Goal: Transaction & Acquisition: Obtain resource

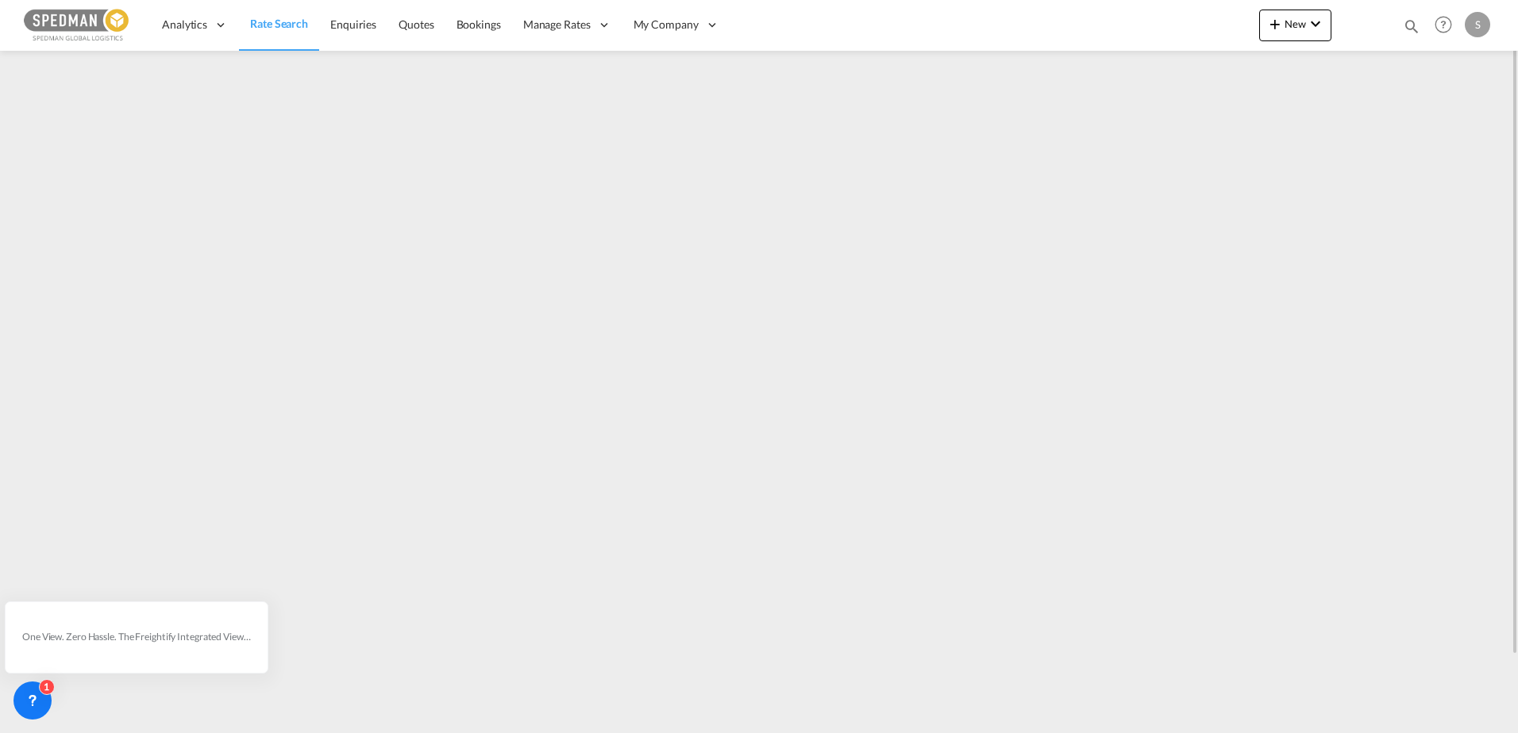
drag, startPoint x: 0, startPoint y: 0, endPoint x: 285, endPoint y: 21, distance: 285.8
click at [289, 20] on span "Rate Search" at bounding box center [279, 23] width 58 height 13
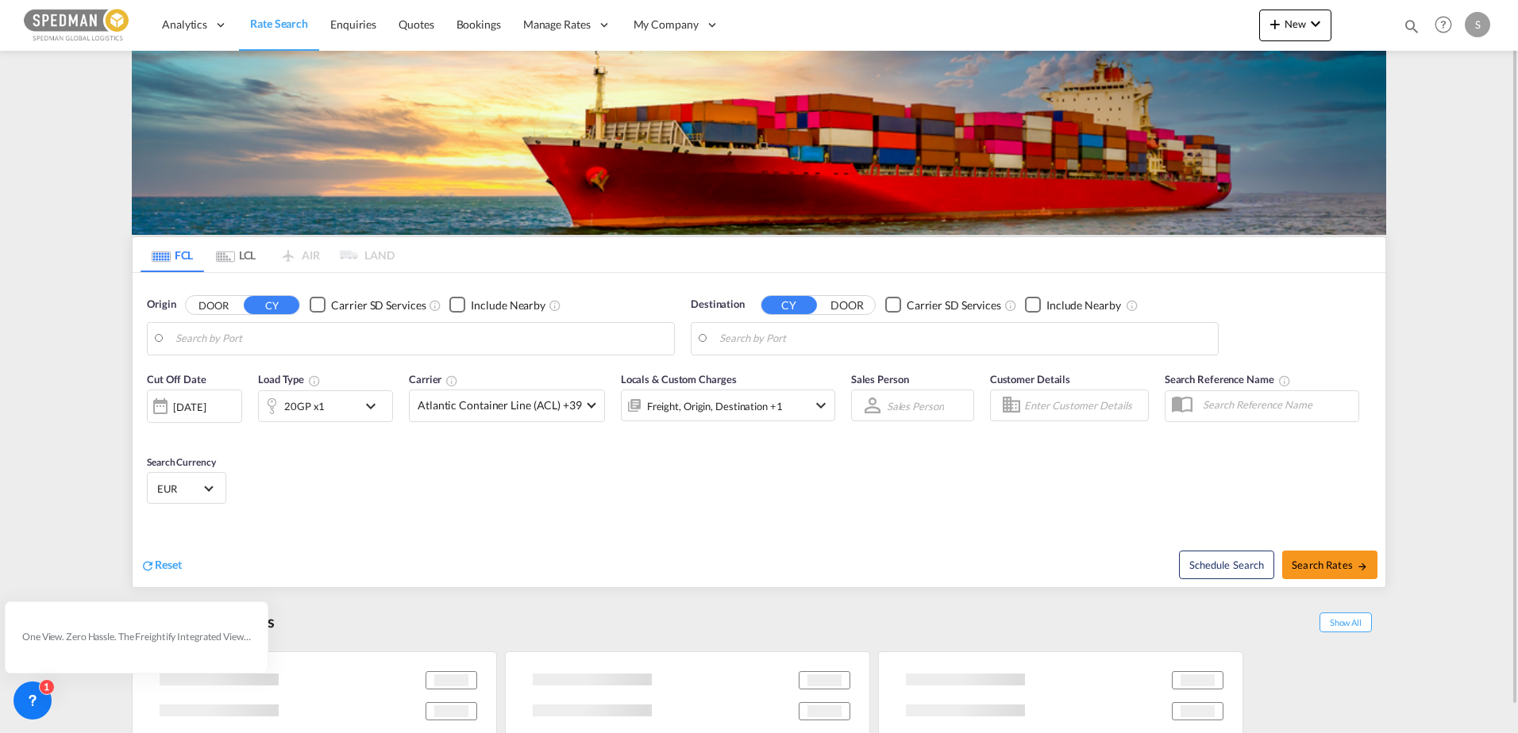
type input "[GEOGRAPHIC_DATA], NOKRS"
type input "[GEOGRAPHIC_DATA], [GEOGRAPHIC_DATA], USSAV"
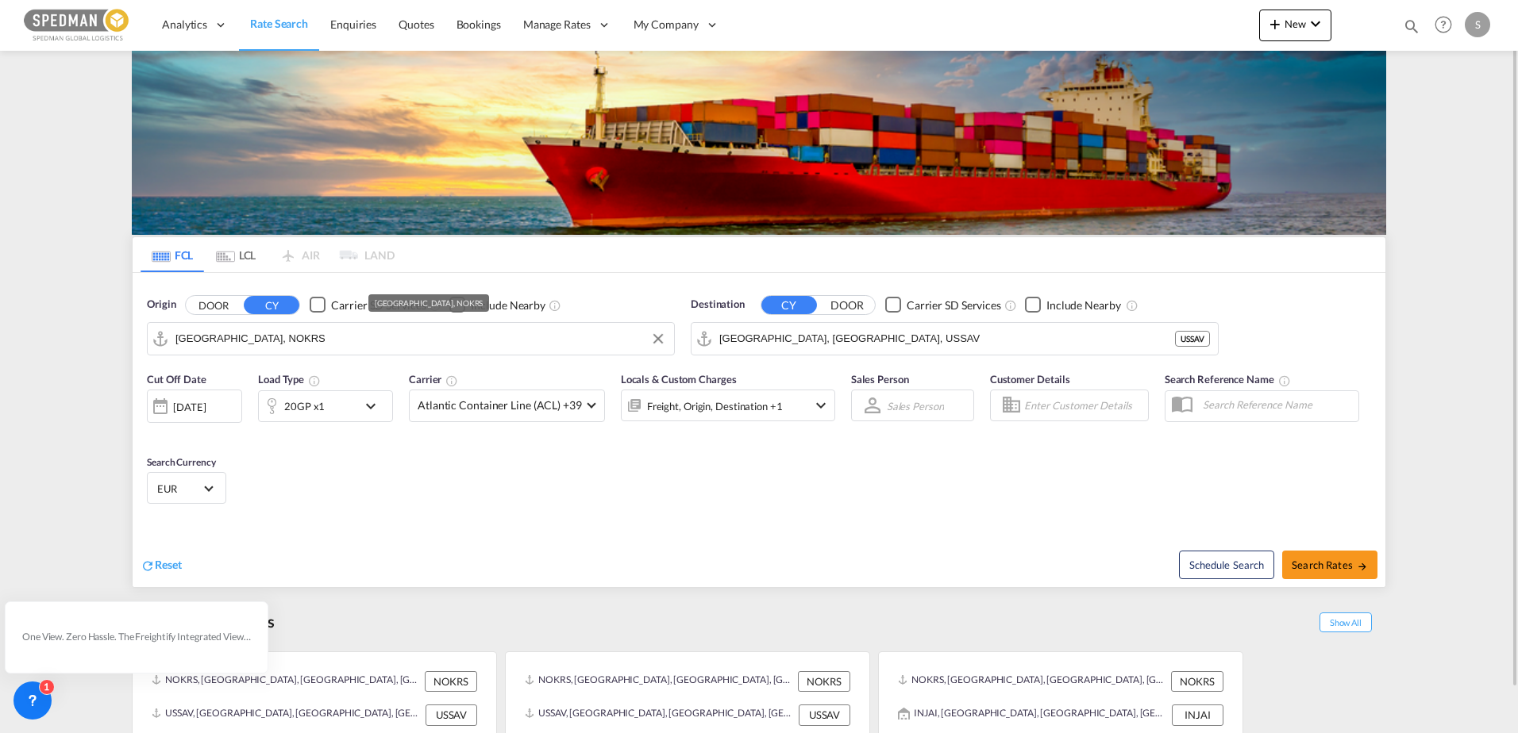
click at [306, 340] on input "[GEOGRAPHIC_DATA], NOKRS" at bounding box center [420, 339] width 491 height 24
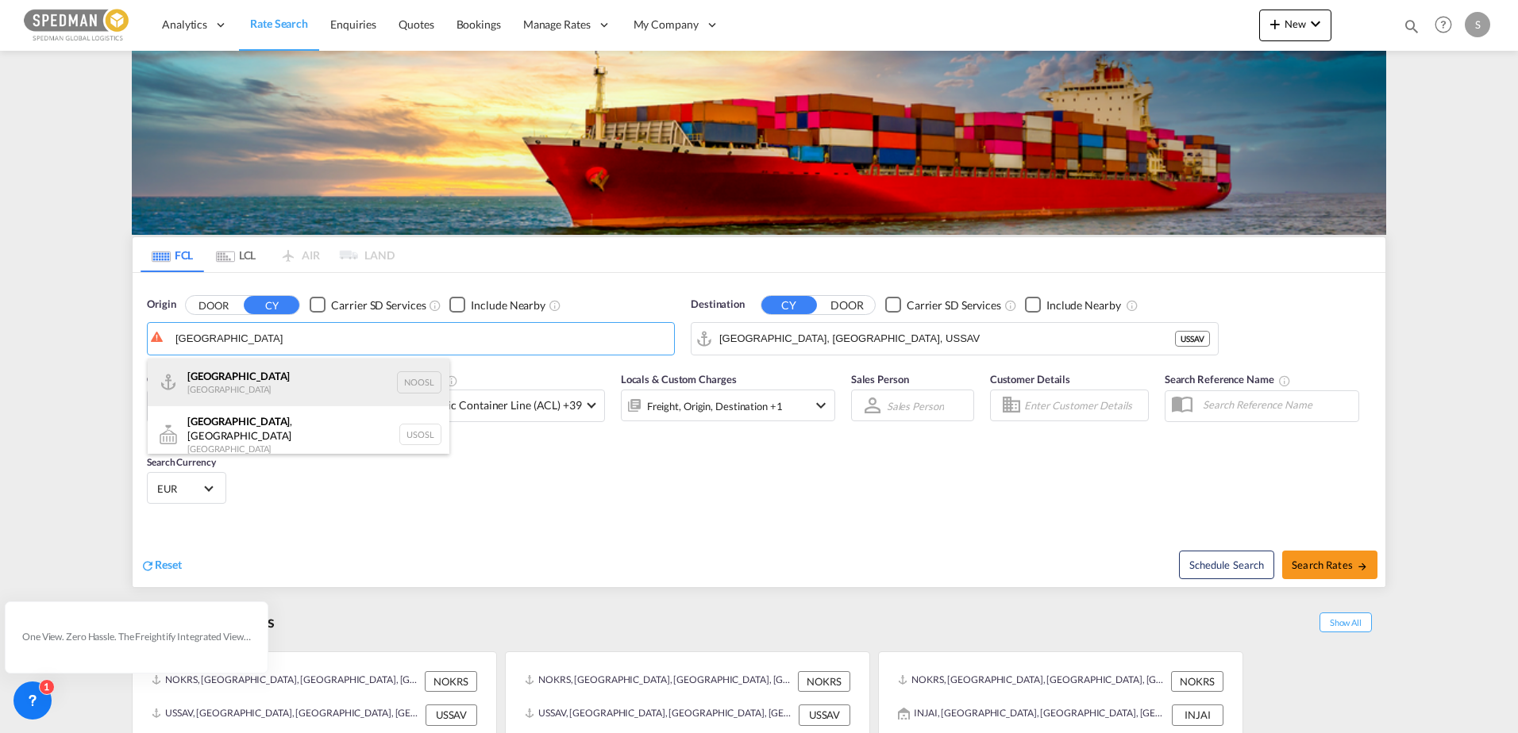
click at [292, 380] on div "[GEOGRAPHIC_DATA] [GEOGRAPHIC_DATA] NOOSL" at bounding box center [299, 383] width 302 height 48
type input "[GEOGRAPHIC_DATA], NOOSL"
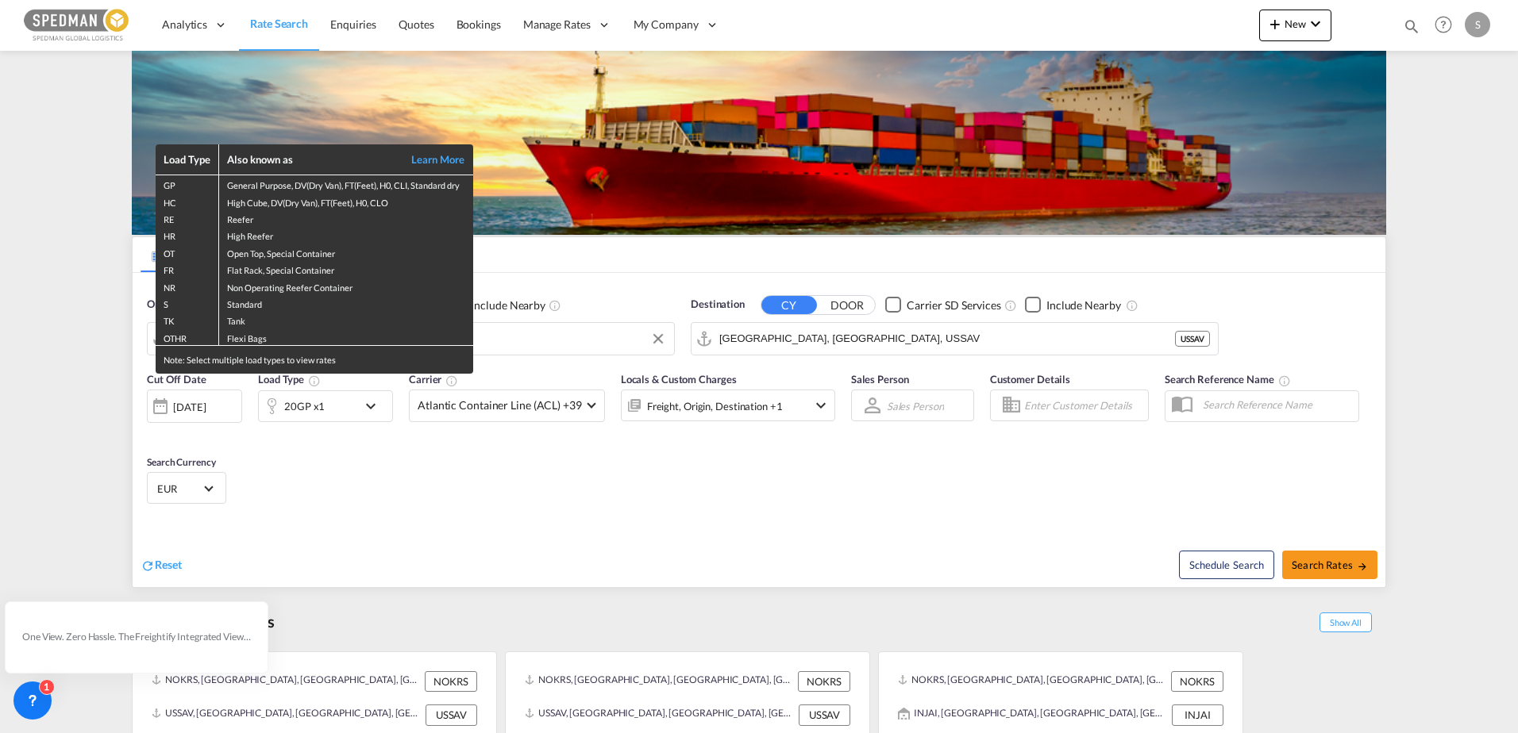
click at [815, 337] on div "Load Type Also known as Learn More GP General Purpose, DV(Dry Van), FT(Feet), H…" at bounding box center [759, 366] width 1518 height 733
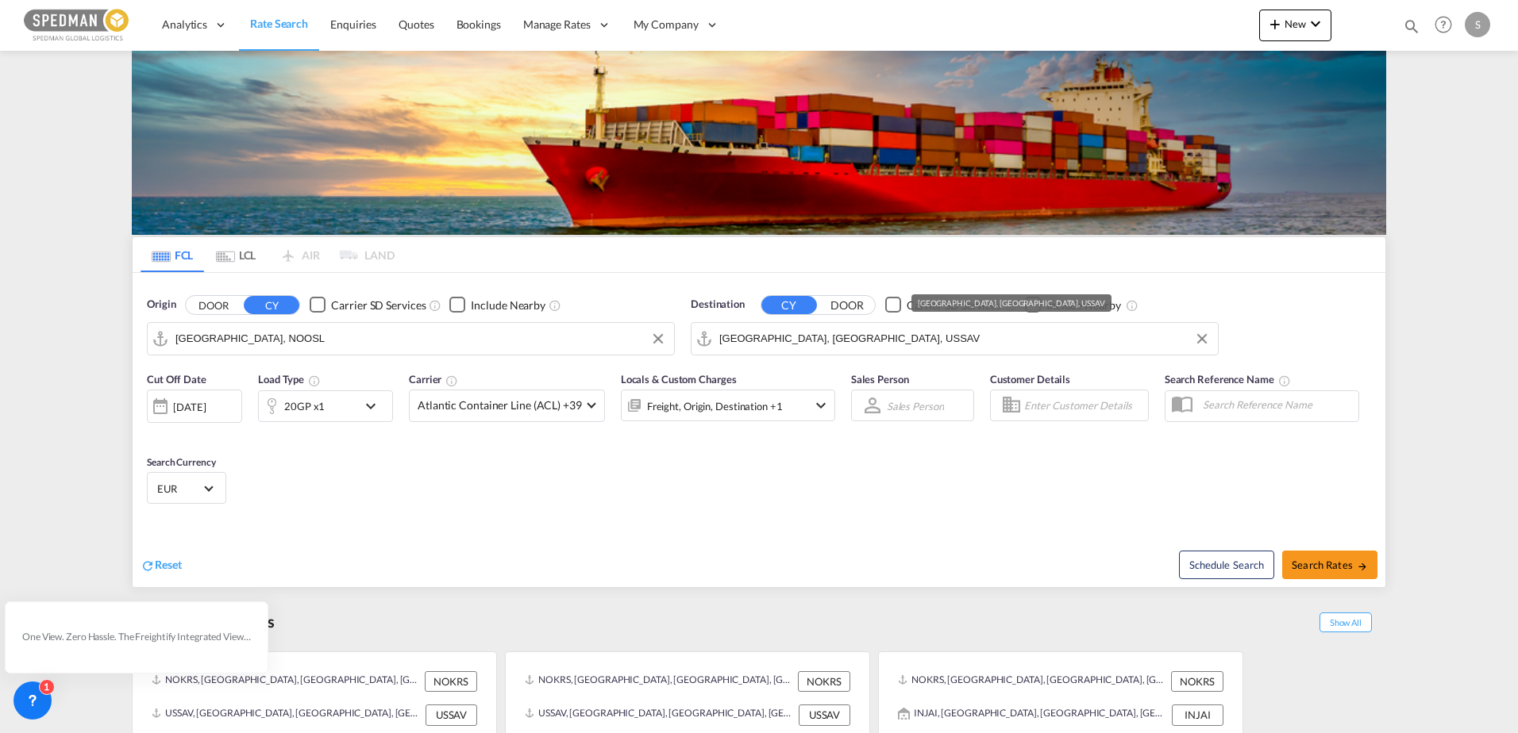
click at [815, 337] on input "[GEOGRAPHIC_DATA], [GEOGRAPHIC_DATA], USSAV" at bounding box center [964, 339] width 491 height 24
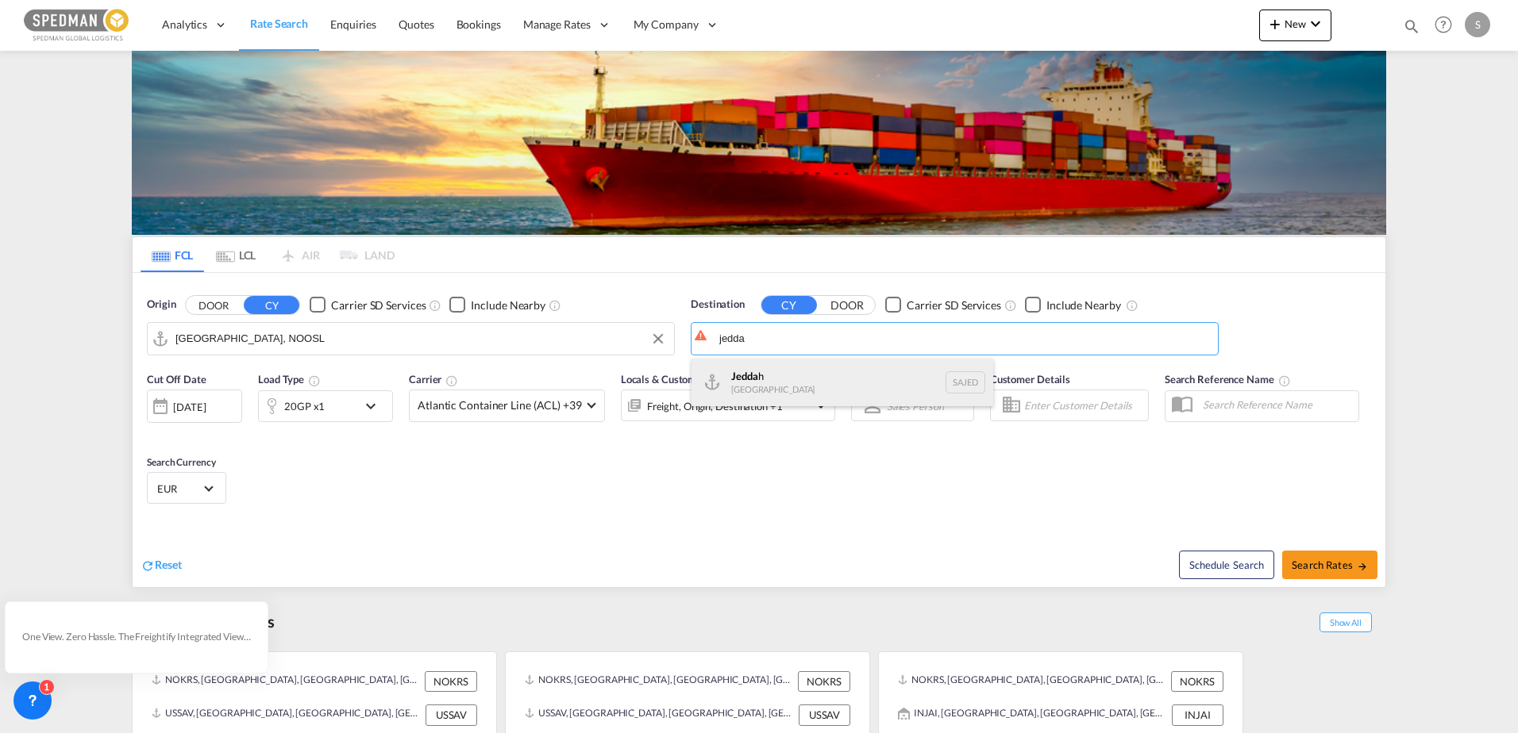
click at [772, 374] on div "Jedda h [GEOGRAPHIC_DATA] SAJED" at bounding box center [842, 383] width 302 height 48
type input "Jeddah, SAJED"
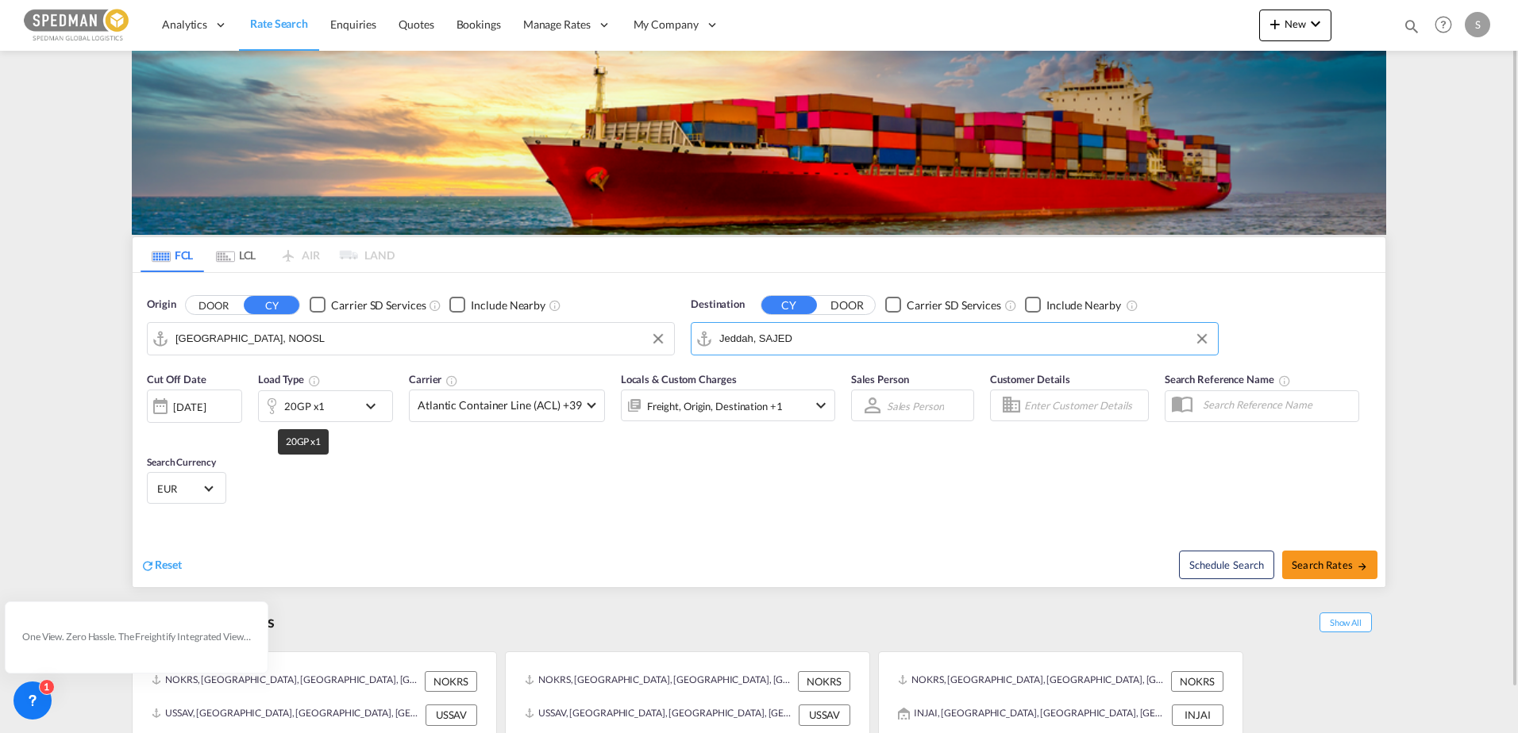
click at [304, 410] on div "20GP x1" at bounding box center [304, 406] width 40 height 22
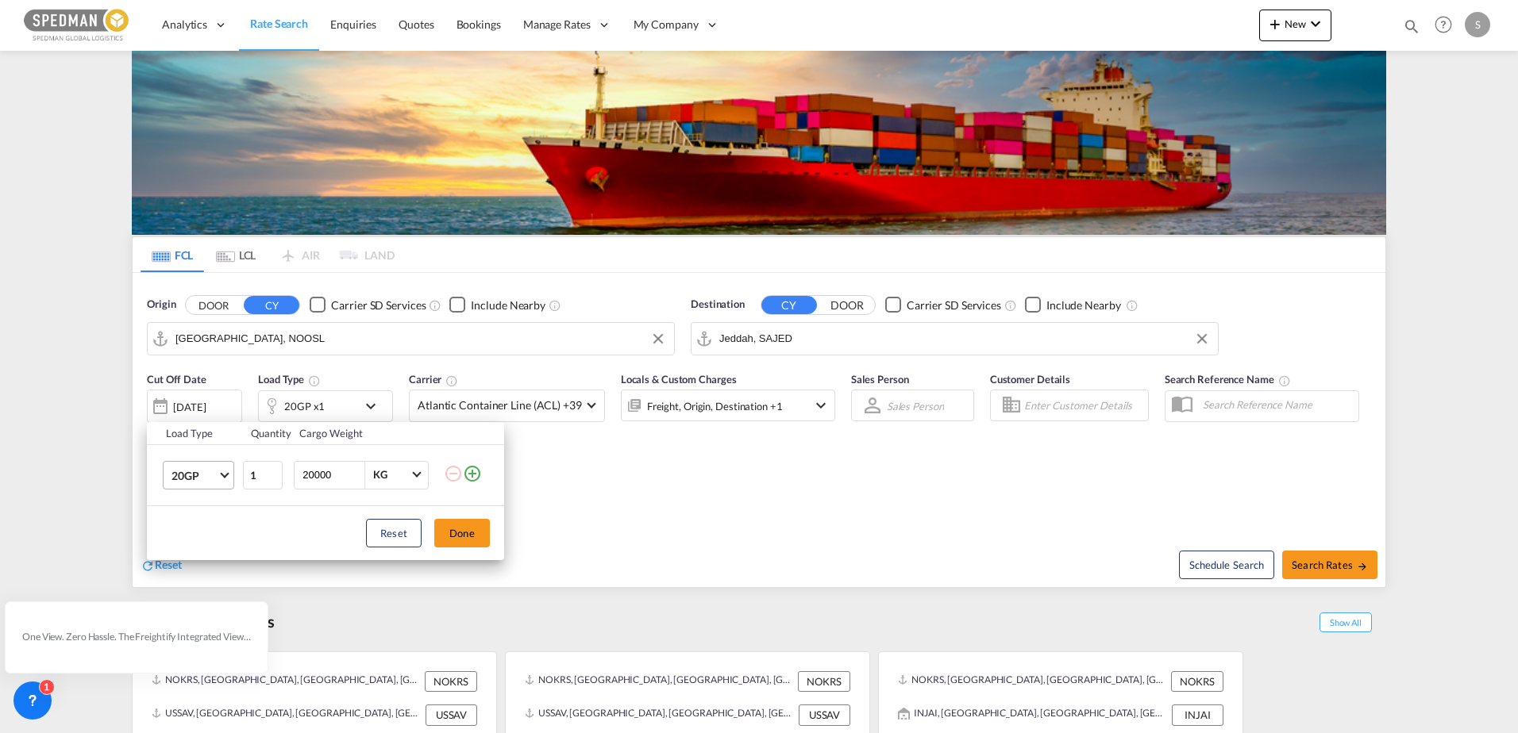
click at [228, 478] on md-select-value "20GP" at bounding box center [202, 475] width 64 height 27
click at [220, 541] on md-option "40HC" at bounding box center [213, 552] width 108 height 38
click at [470, 533] on button "Done" at bounding box center [462, 533] width 56 height 29
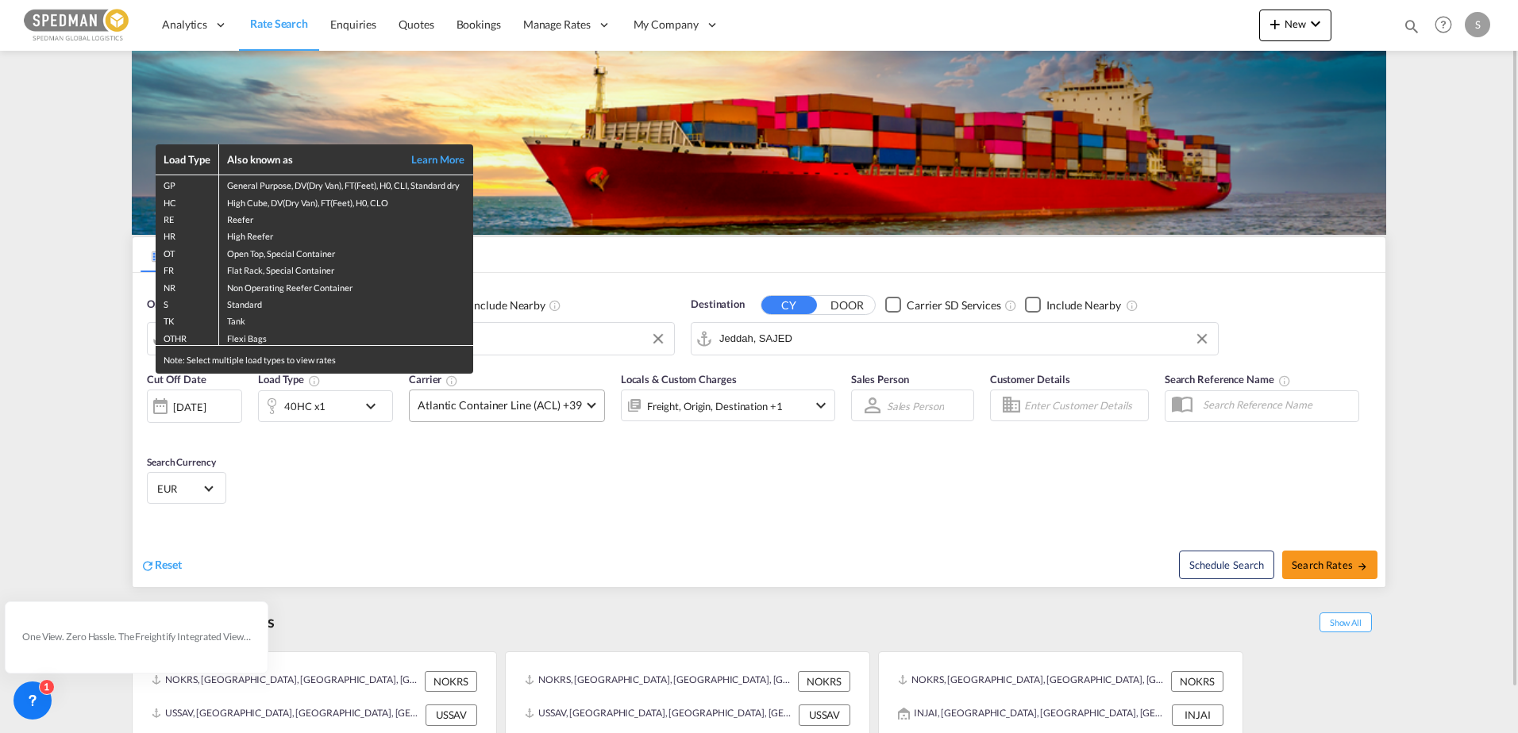
click at [560, 409] on div "Load Type Also known as Learn More GP General Purpose, DV(Dry Van), FT(Feet), H…" at bounding box center [759, 366] width 1518 height 733
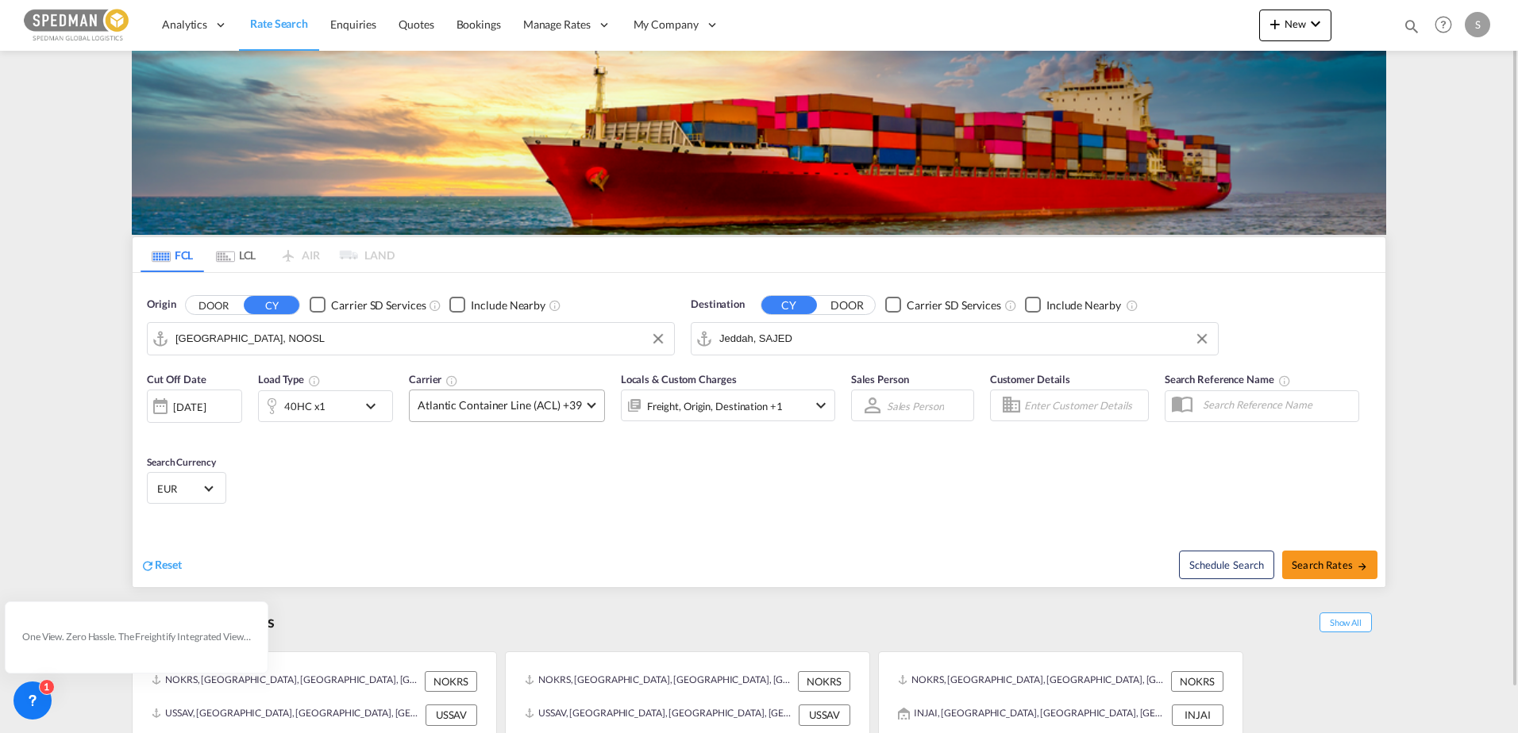
click at [560, 409] on span "Atlantic Container Line (ACL) +39" at bounding box center [500, 406] width 164 height 16
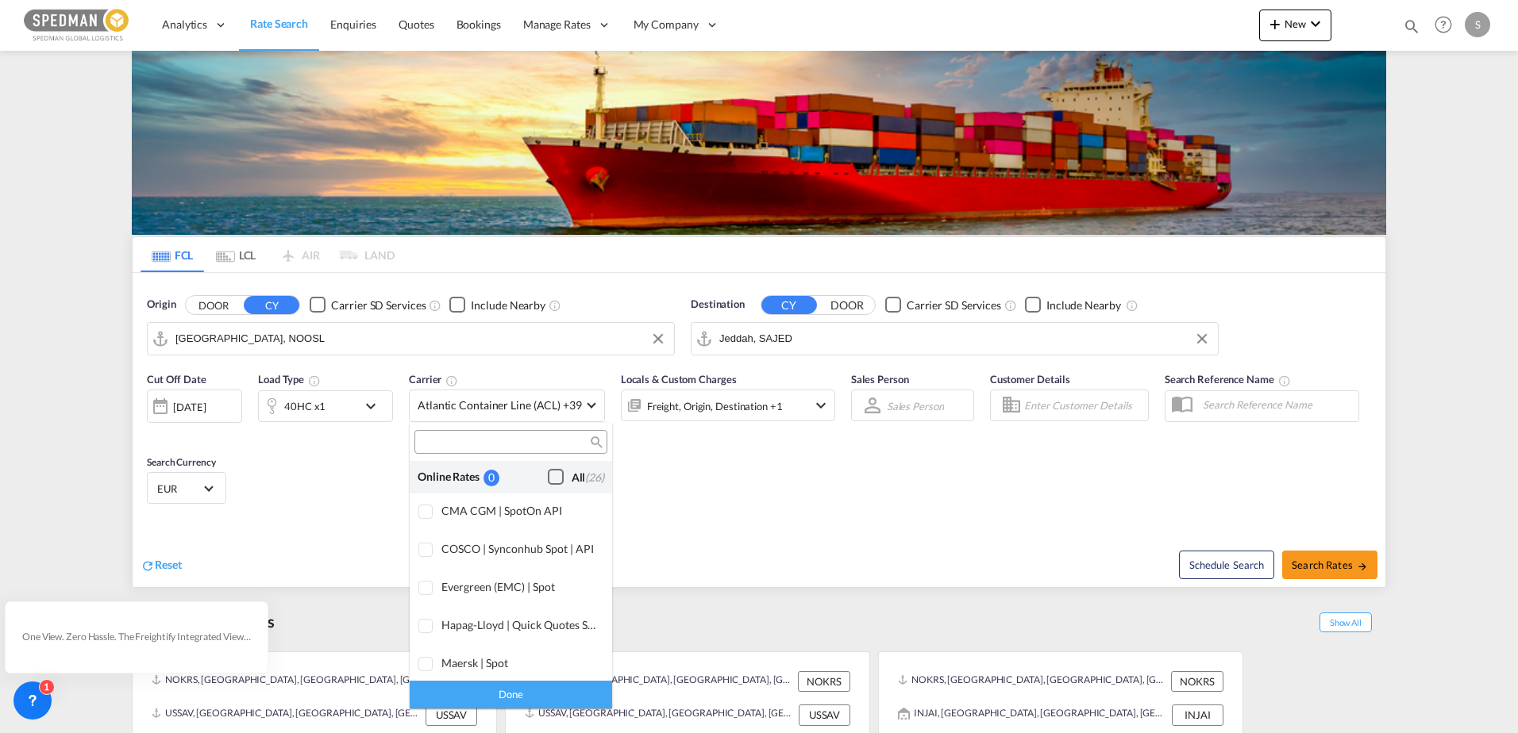
click at [548, 472] on div "Checkbox No Ink" at bounding box center [556, 477] width 16 height 16
click at [538, 693] on div "Done" at bounding box center [511, 695] width 202 height 28
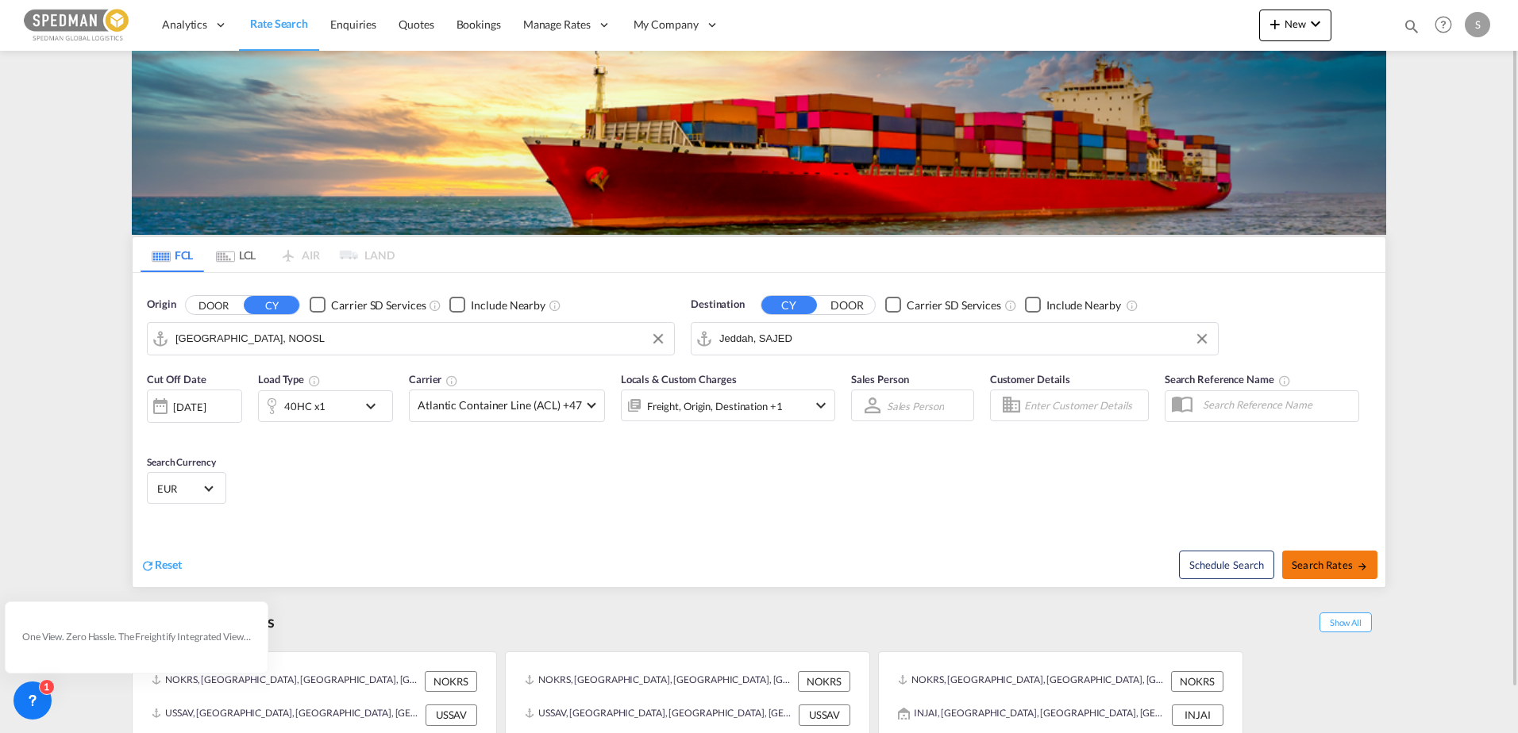
click at [1342, 568] on span "Search Rates" at bounding box center [1329, 565] width 76 height 13
type input "NOOSL to SAJED / [DATE]"
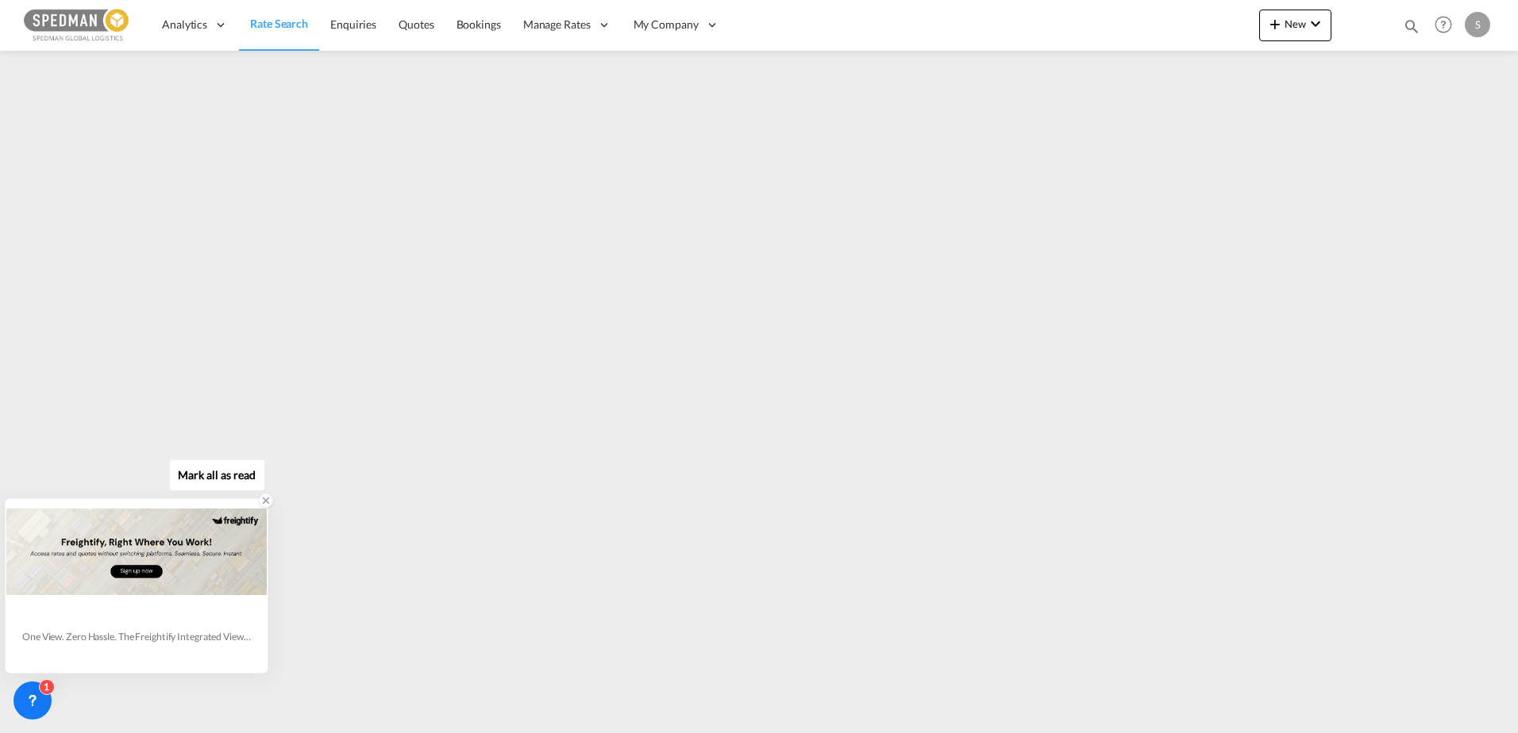
click at [266, 502] on icon at bounding box center [265, 500] width 11 height 11
